Goal: Book appointment/travel/reservation

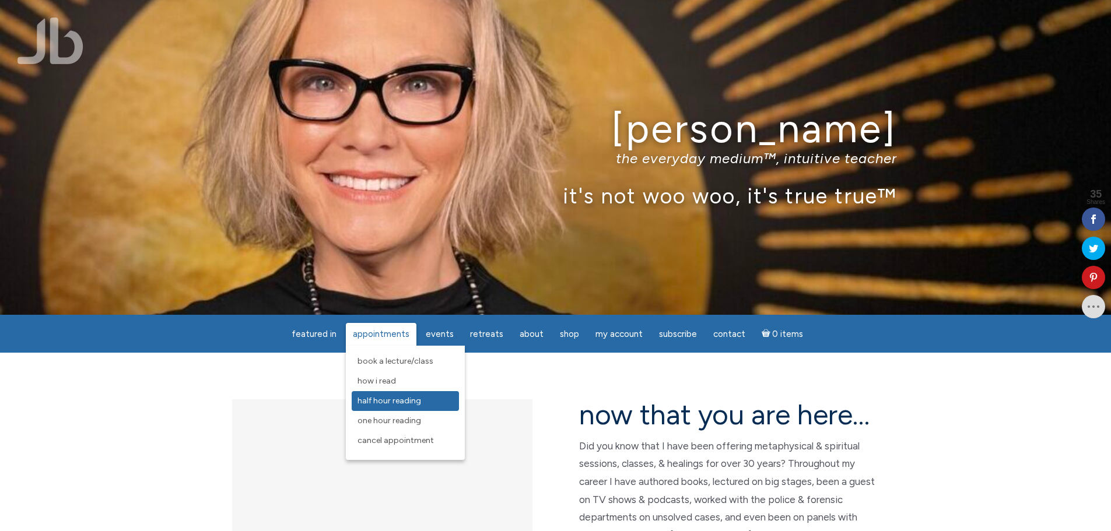
click at [390, 402] on span "Half Hour Reading" at bounding box center [390, 401] width 64 height 10
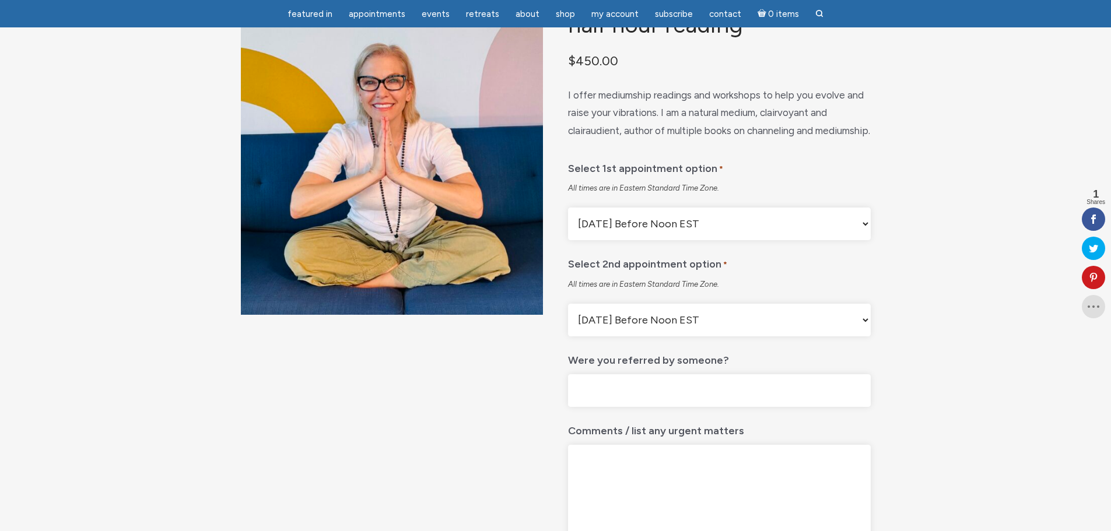
scroll to position [97, 0]
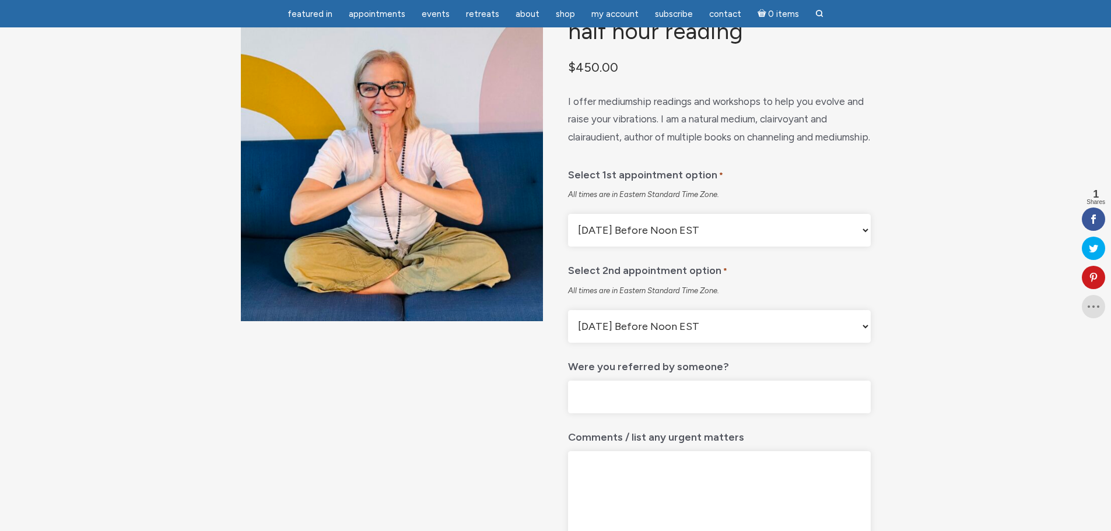
click at [868, 247] on select "[DATE] Before Noon EST [DATE] After Noon EST First Available Appointment" at bounding box center [719, 230] width 302 height 33
select select "First Available Appointment"
click at [568, 243] on select "[DATE] Before Noon EST [DATE] After Noon EST First Available Appointment" at bounding box center [719, 230] width 302 height 33
click at [860, 343] on select "[DATE] Before Noon EST [DATE] After Noon EST First Available Appointment" at bounding box center [719, 326] width 302 height 33
select select "[DATE] After Noon EST"
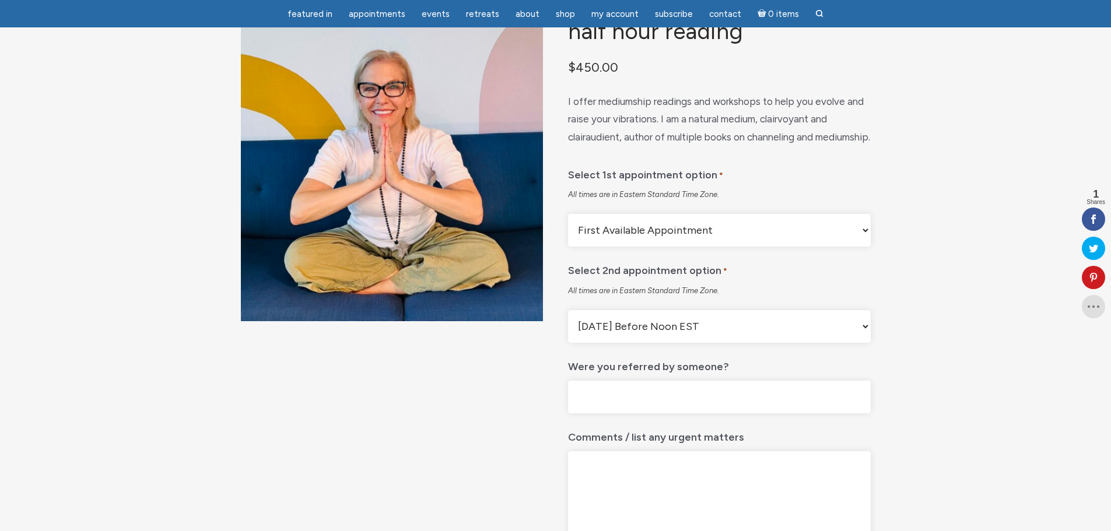
click at [568, 339] on select "[DATE] Before Noon EST [DATE] After Noon EST First Available Appointment" at bounding box center [719, 326] width 302 height 33
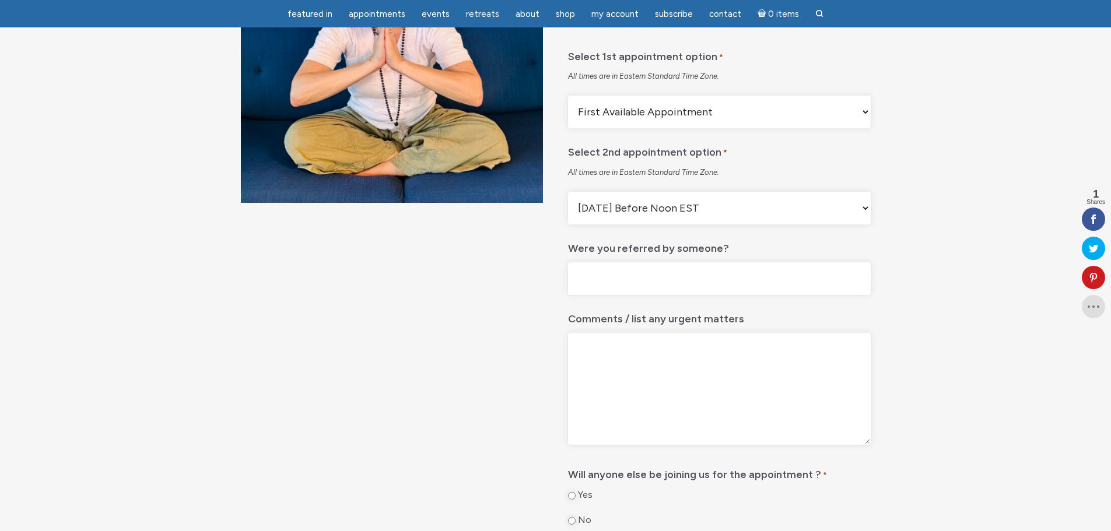
scroll to position [0, 0]
